Goal: Find specific page/section: Find specific page/section

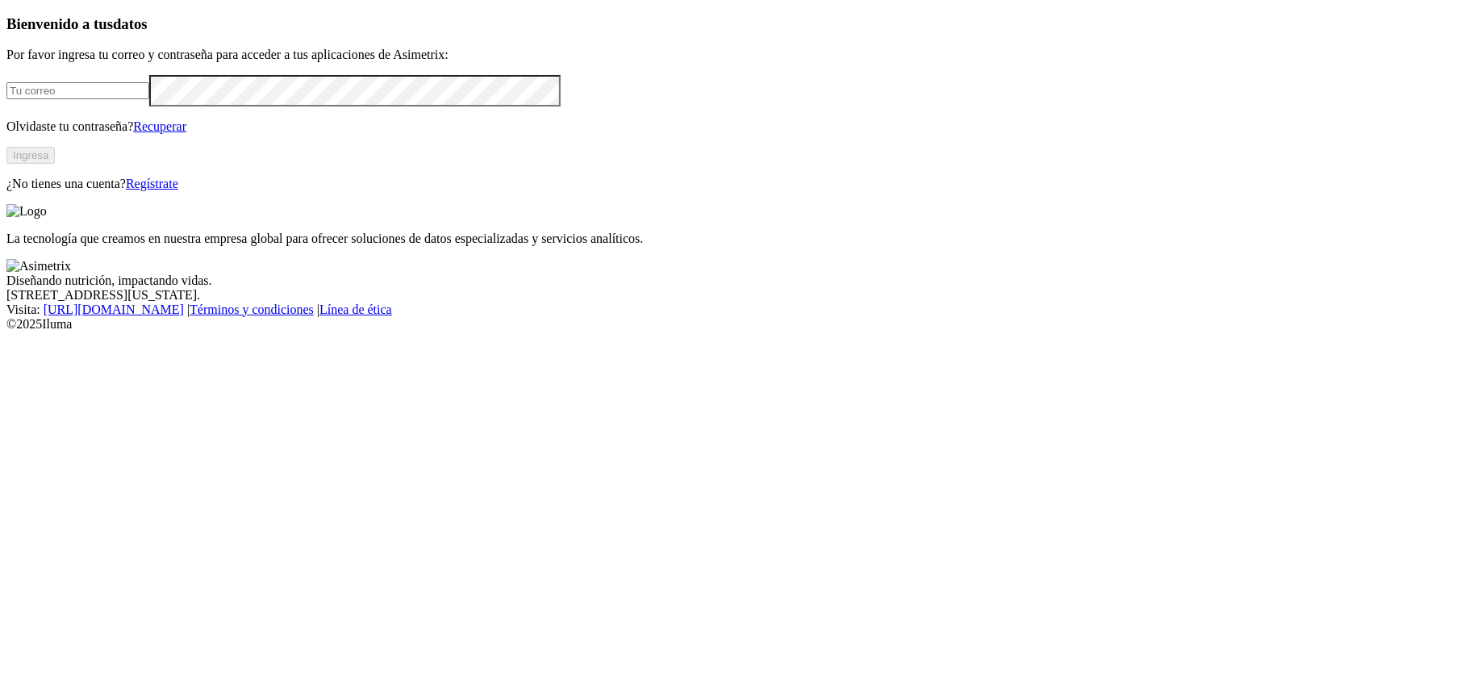
type input "david.polo@premexcorp.com"
click at [55, 164] on button "Ingresa" at bounding box center [30, 155] width 48 height 17
